Goal: Find specific page/section: Find specific page/section

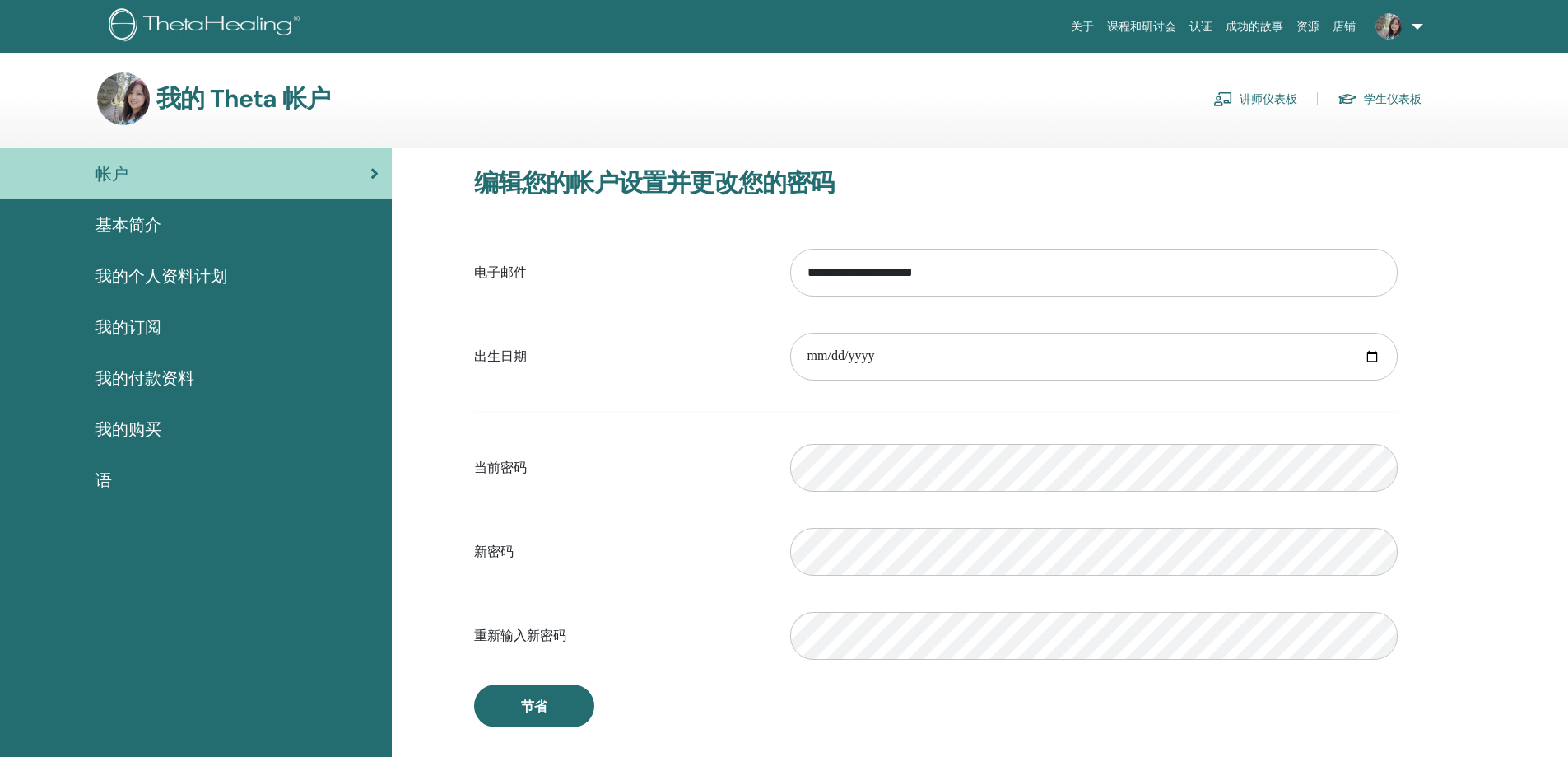
click at [1252, 101] on link "讲师仪表板" at bounding box center [1255, 99] width 84 height 27
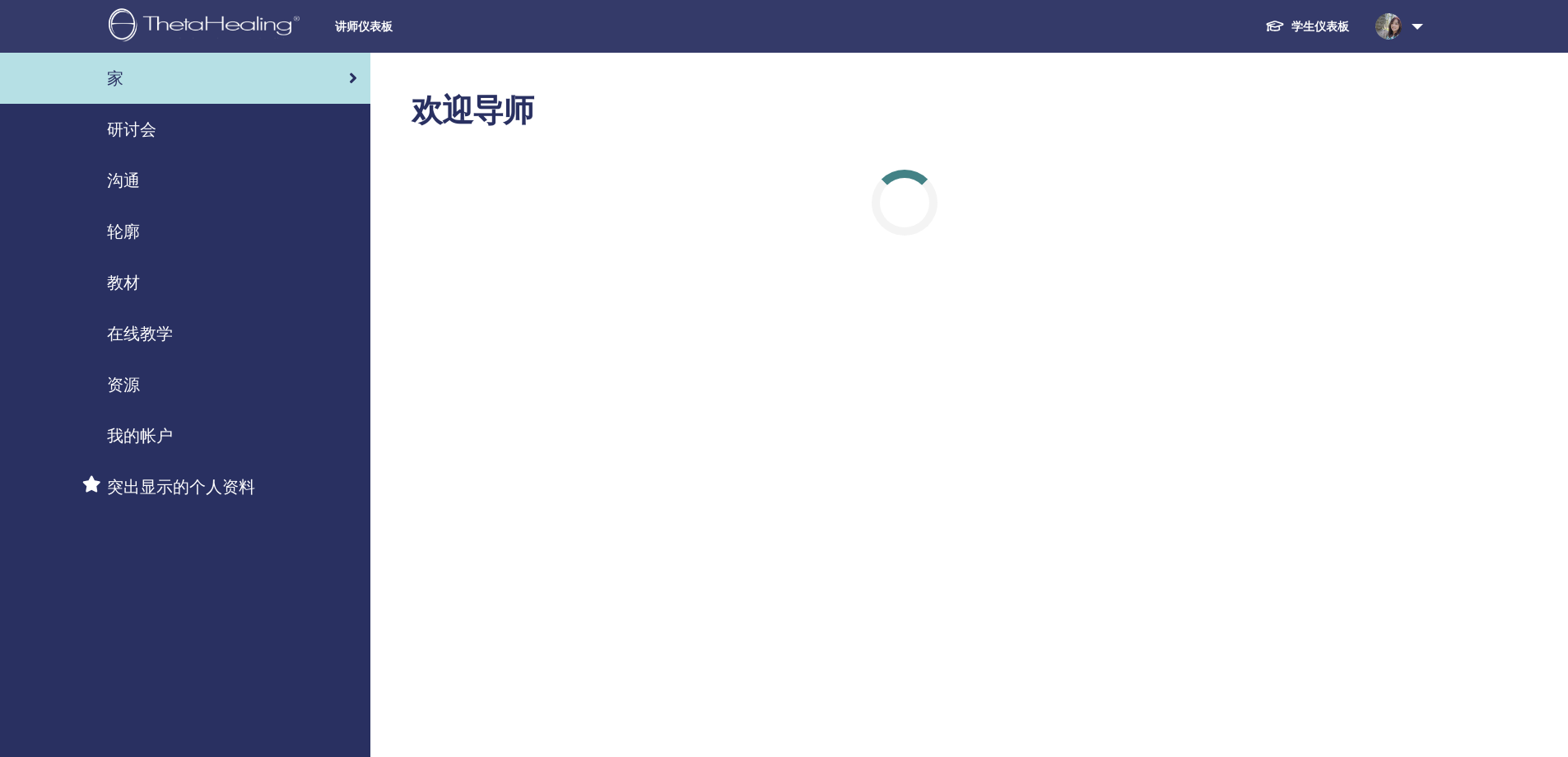
click at [132, 278] on span "教材" at bounding box center [123, 282] width 33 height 25
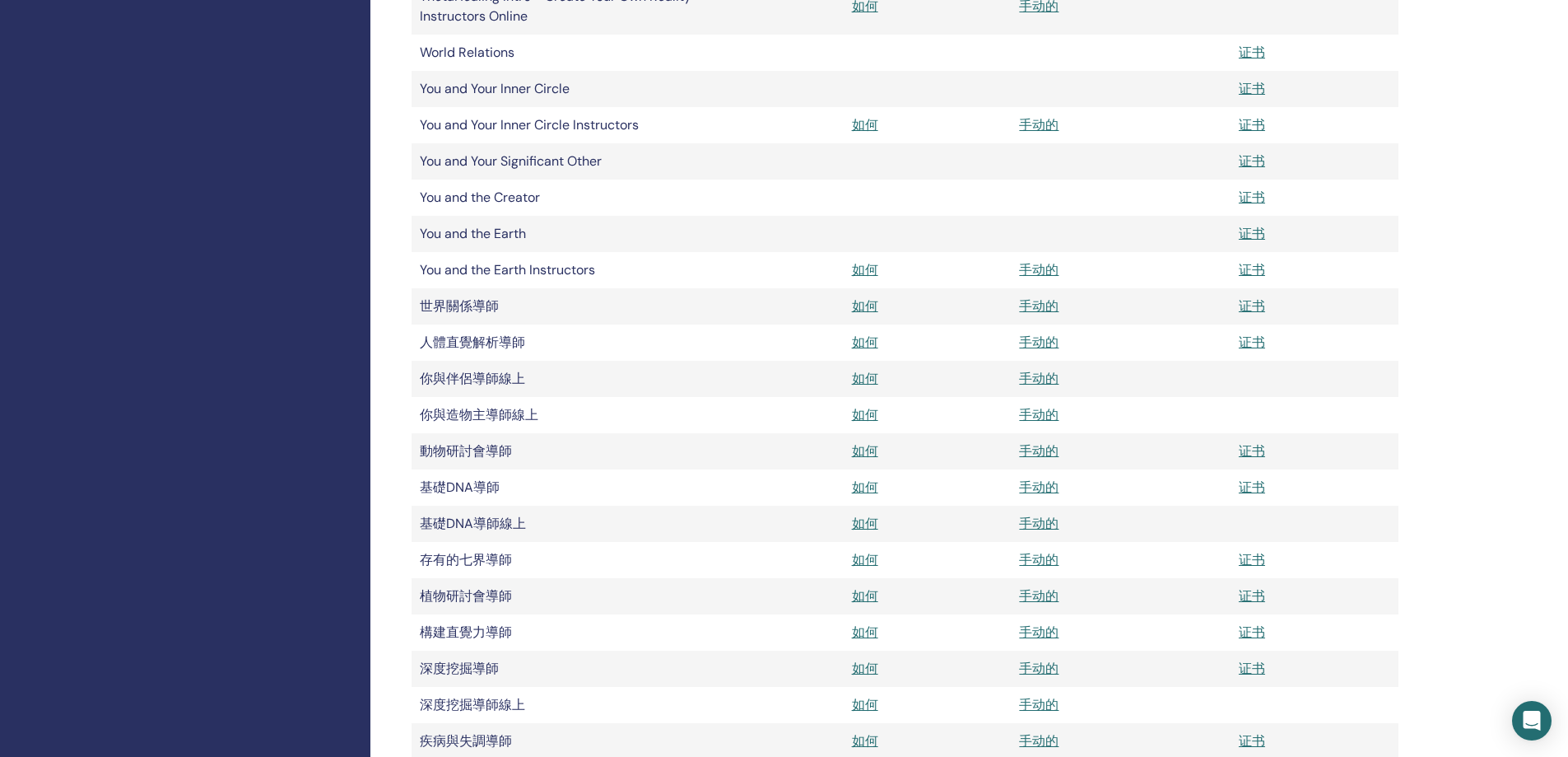
scroll to position [1894, 0]
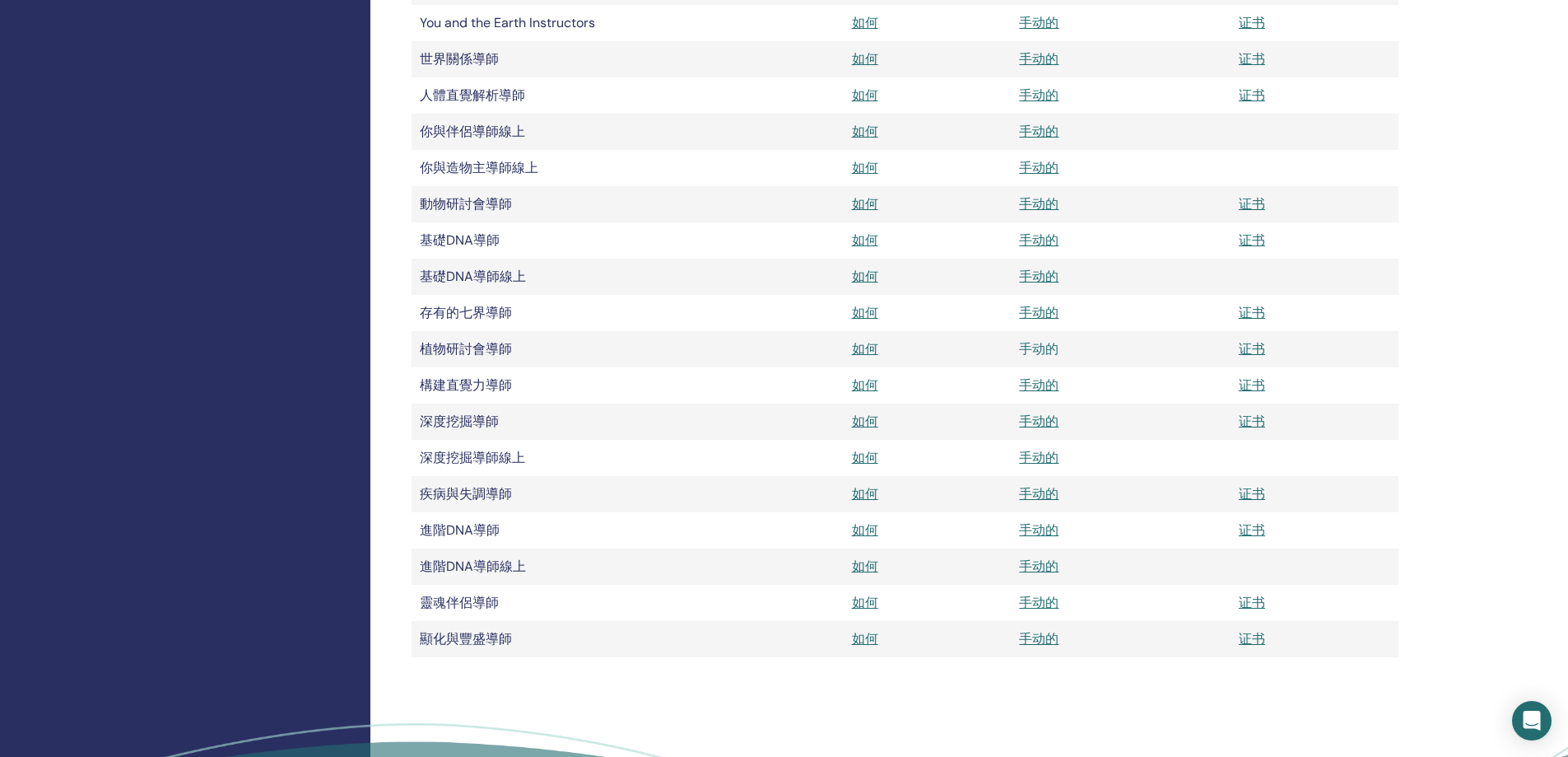
click at [1030, 350] on link "手动的" at bounding box center [1038, 348] width 39 height 17
